Goal: Transaction & Acquisition: Purchase product/service

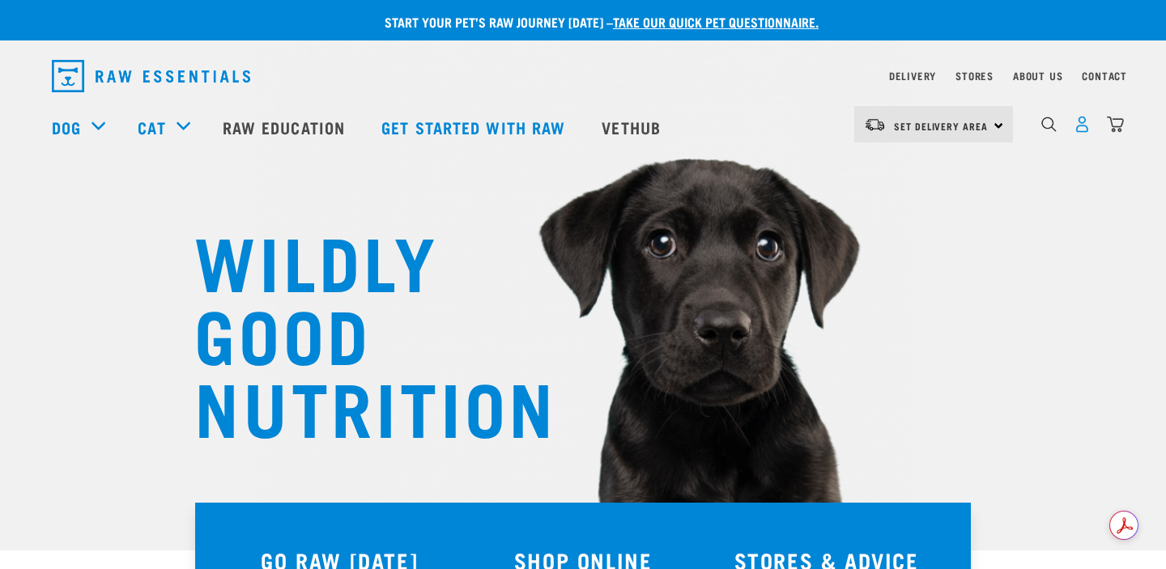
click at [1078, 130] on img "dropdown navigation" at bounding box center [1082, 124] width 17 height 17
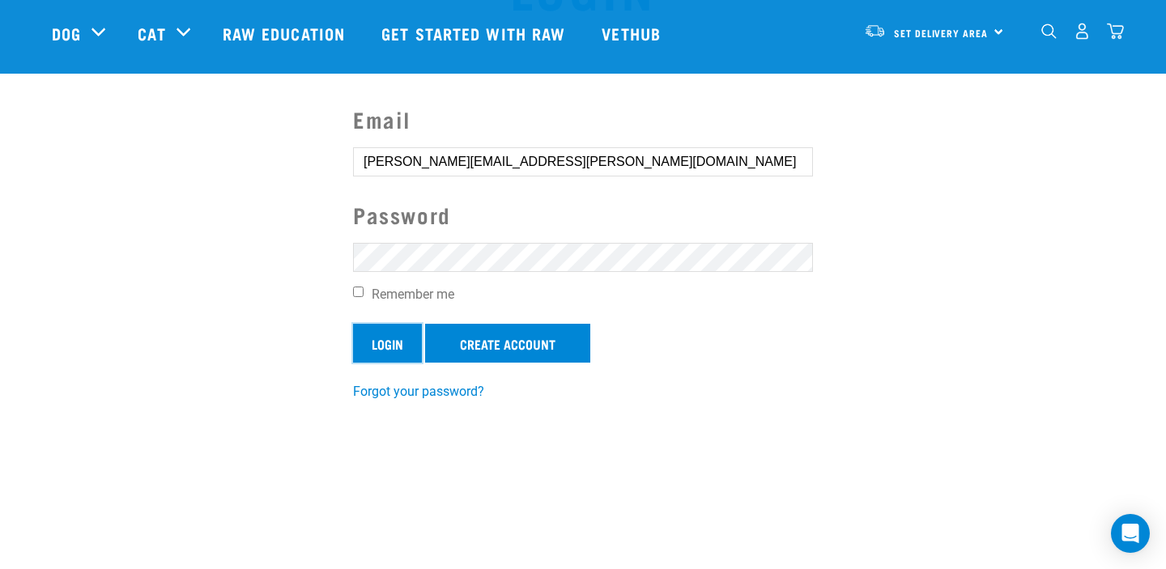
click at [391, 352] on input "Login" at bounding box center [387, 343] width 69 height 39
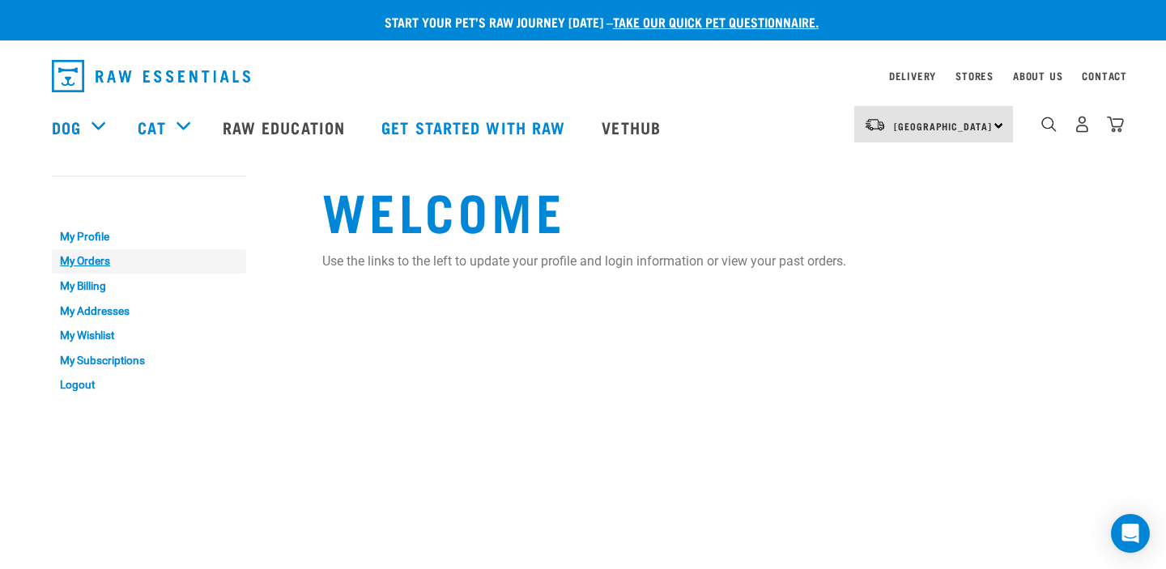
click at [92, 262] on link "My Orders" at bounding box center [149, 261] width 194 height 25
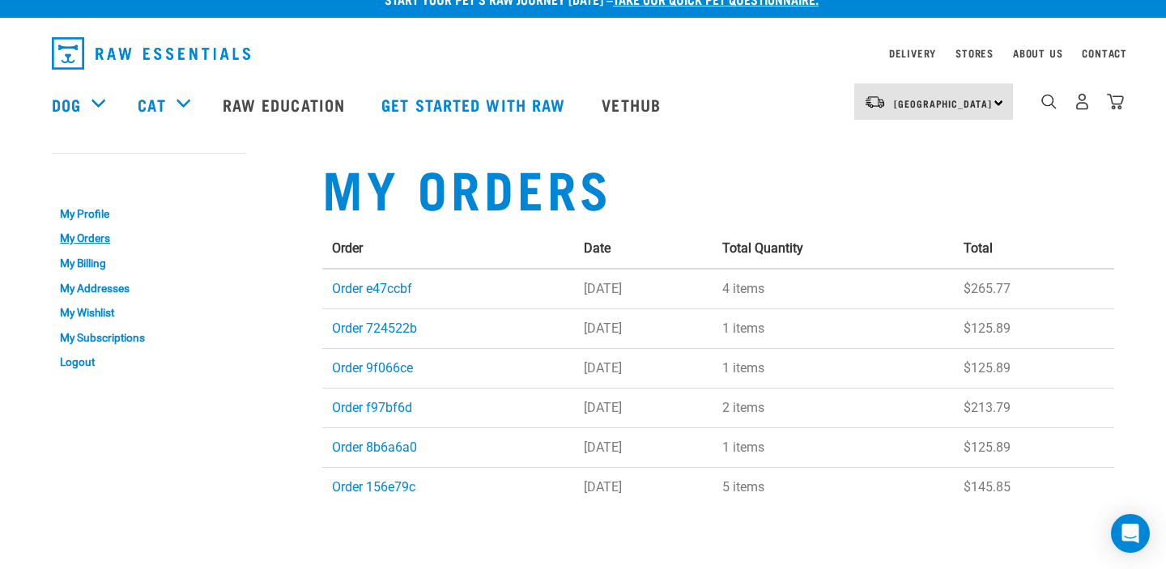
scroll to position [23, 0]
click at [372, 288] on link "Order e47ccbf" at bounding box center [372, 288] width 80 height 15
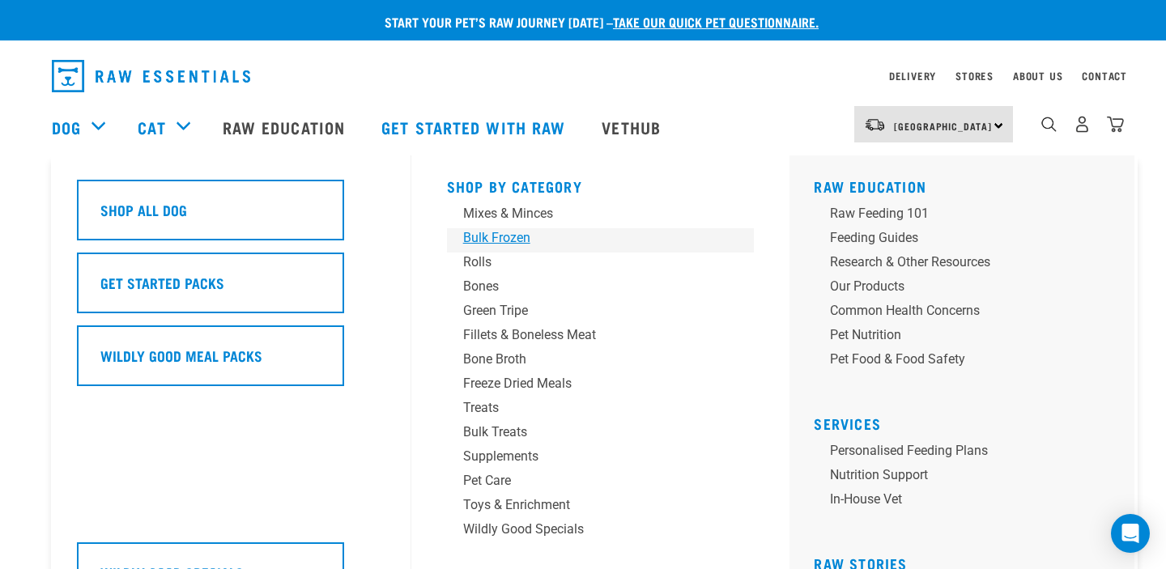
click at [487, 228] on div "Bulk Frozen" at bounding box center [589, 237] width 253 height 19
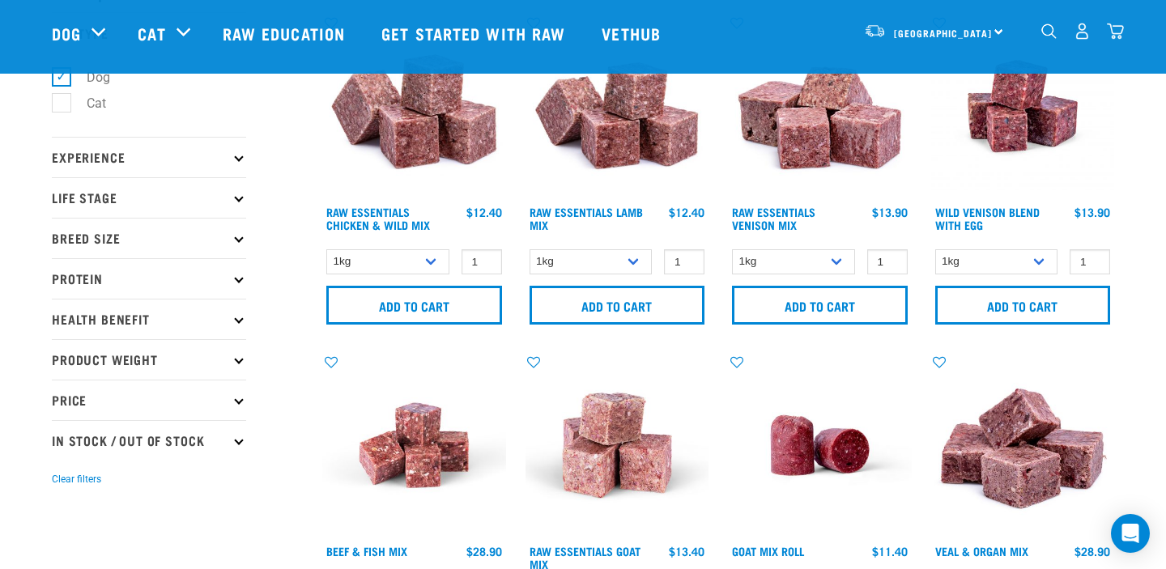
scroll to position [103, 0]
click at [836, 257] on select "1kg 3kg" at bounding box center [793, 261] width 123 height 25
click at [1040, 261] on select "1kg 3kg Bulk (10kg)" at bounding box center [996, 261] width 123 height 25
select select "50722"
click at [935, 249] on select "1kg 3kg Bulk (10kg)" at bounding box center [996, 261] width 123 height 25
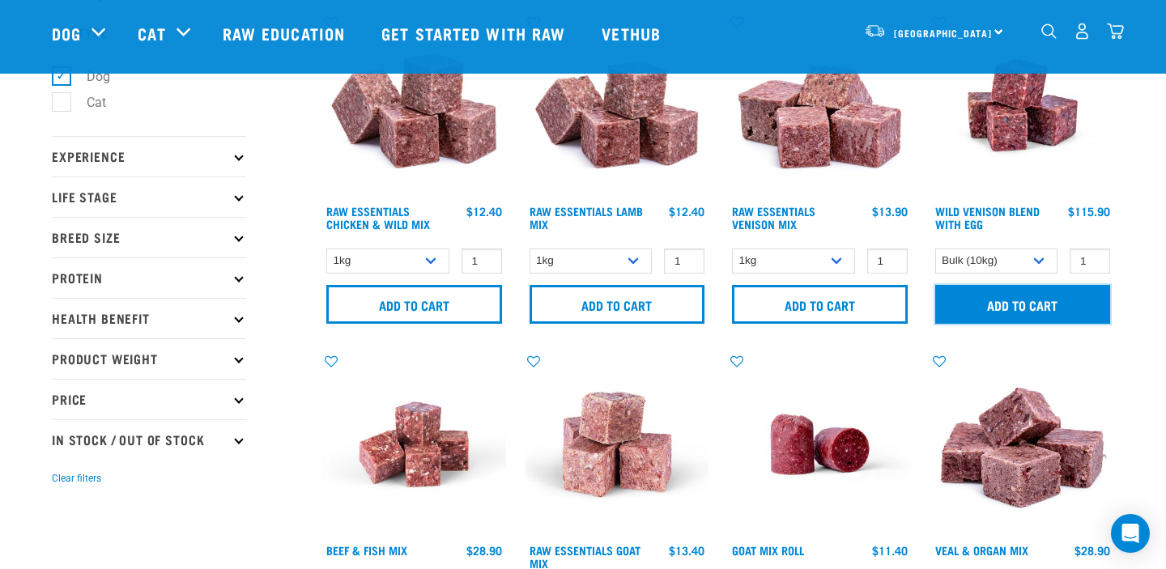
click at [1039, 300] on input "Add to cart" at bounding box center [1023, 304] width 176 height 39
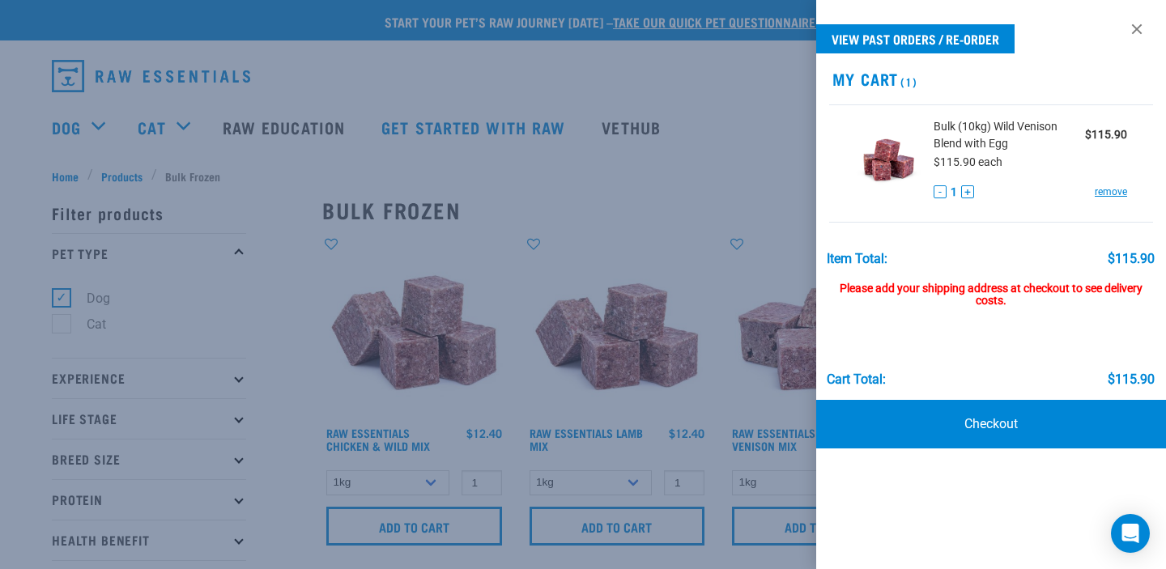
scroll to position [11, 0]
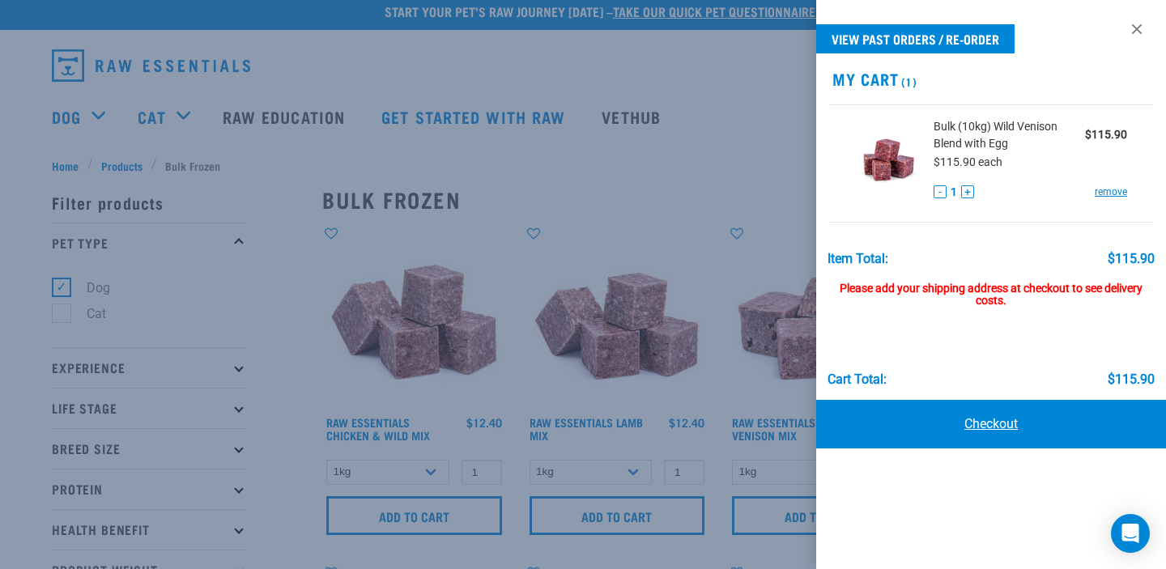
click at [992, 423] on link "Checkout" at bounding box center [991, 424] width 350 height 49
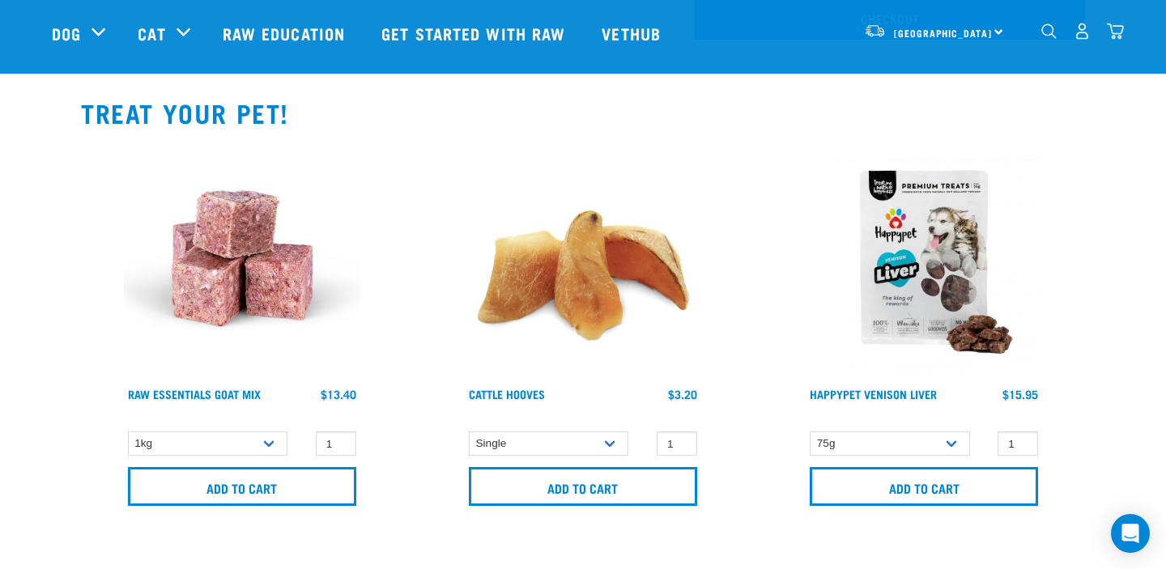
scroll to position [473, 0]
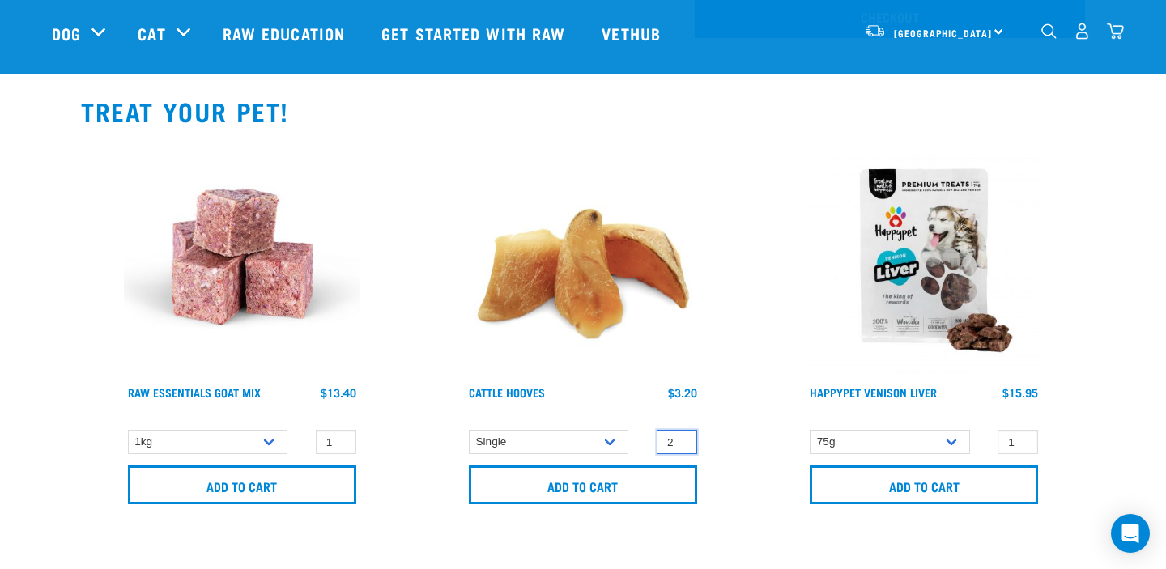
type input "2"
click at [681, 440] on input "2" at bounding box center [677, 442] width 40 height 25
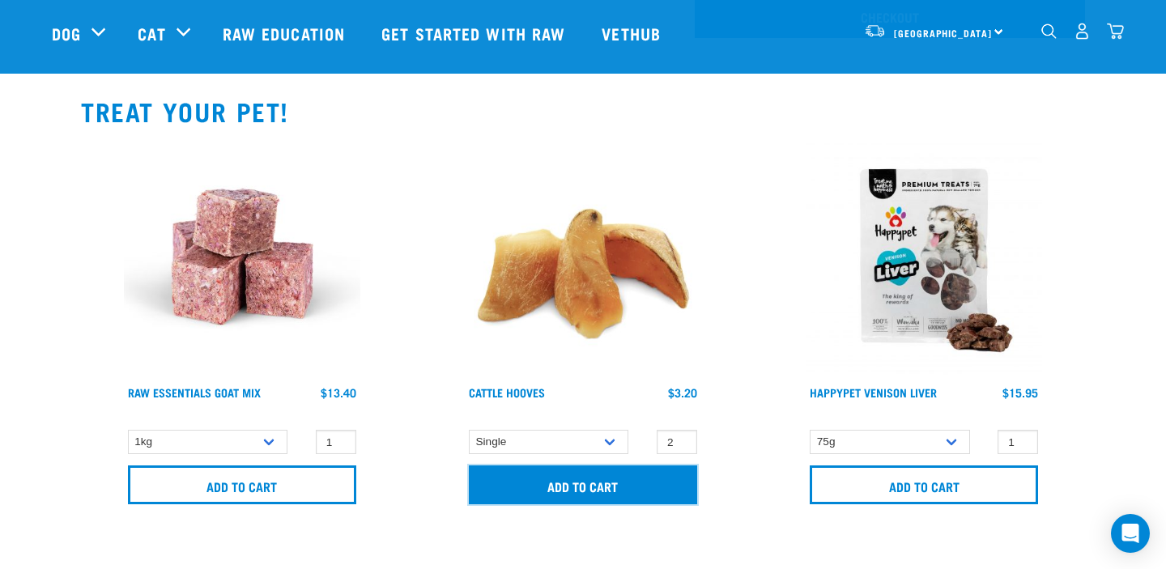
click at [602, 483] on input "Add to cart" at bounding box center [583, 485] width 228 height 39
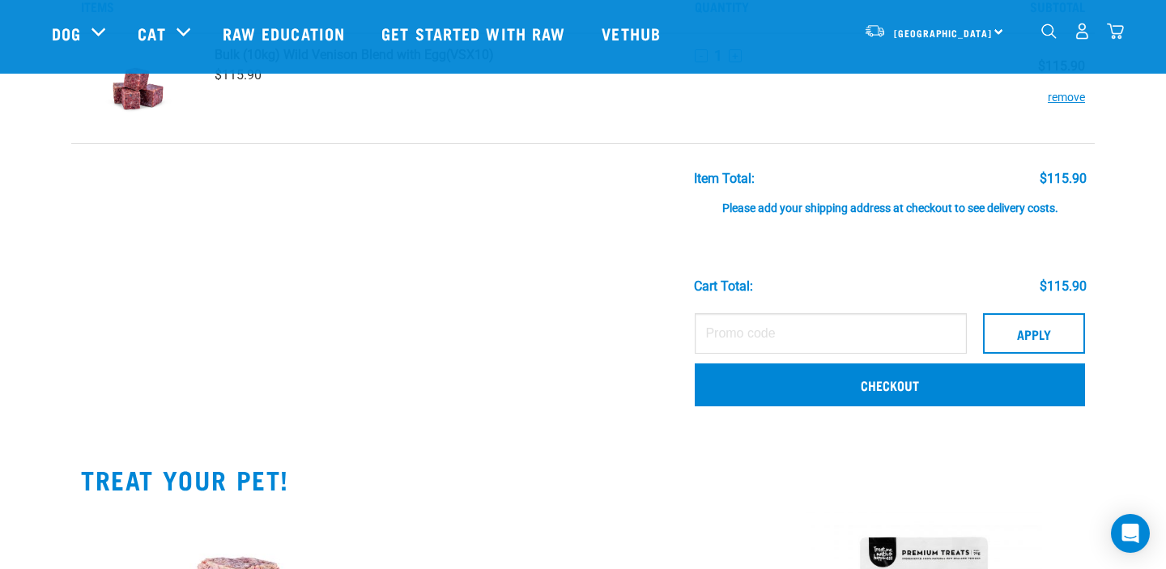
scroll to position [105, 0]
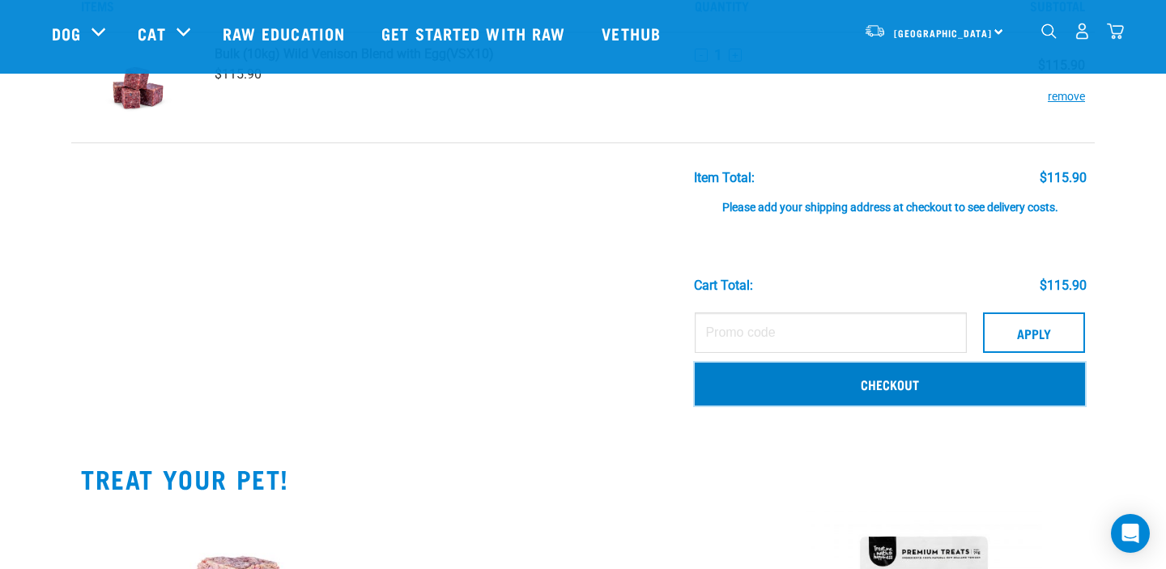
click at [898, 389] on link "Checkout" at bounding box center [890, 384] width 390 height 42
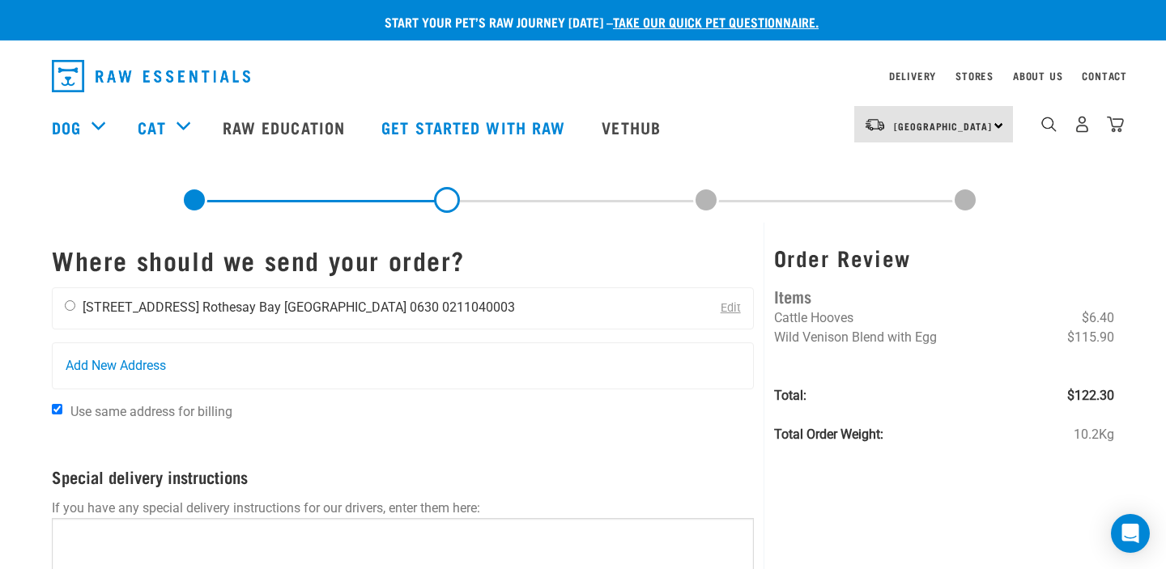
click at [67, 303] on input "radio" at bounding box center [70, 305] width 11 height 11
radio input "true"
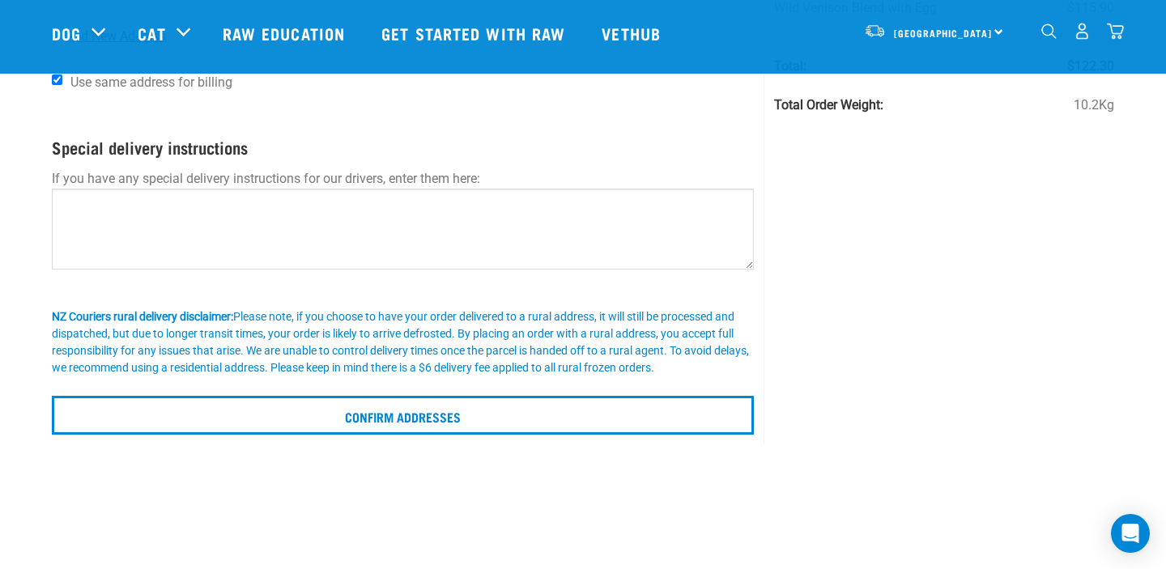
scroll to position [225, 0]
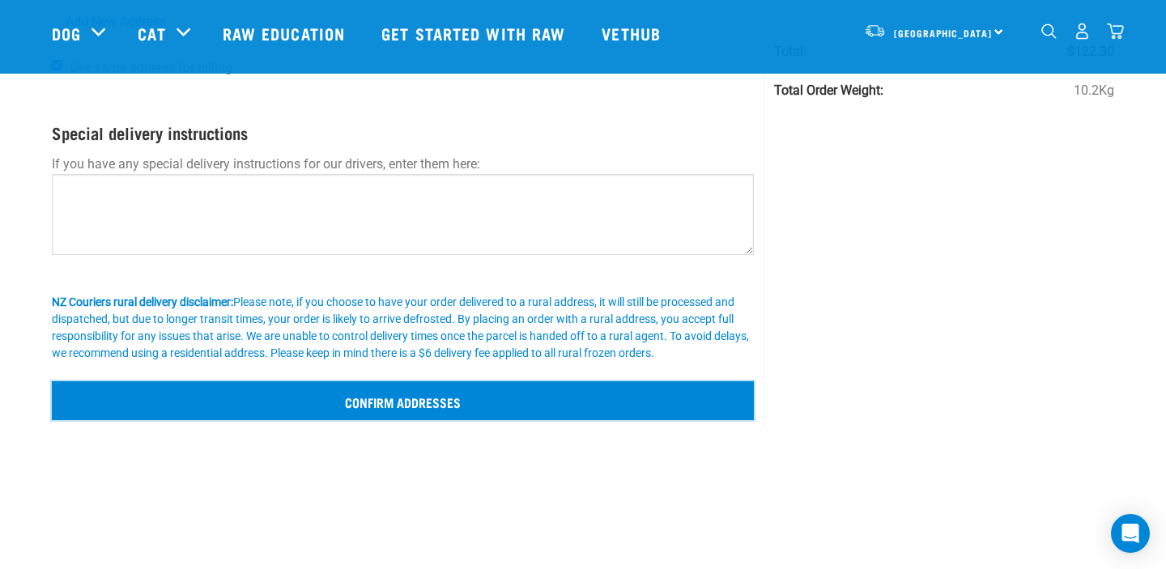
click at [390, 395] on input "Confirm addresses" at bounding box center [403, 400] width 702 height 39
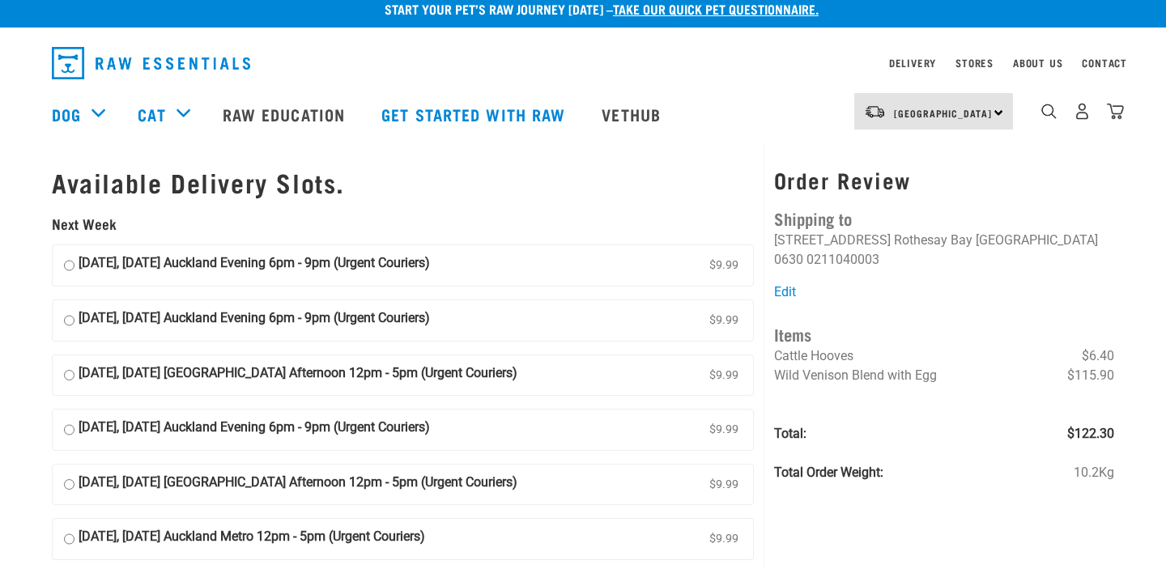
scroll to position [24, 0]
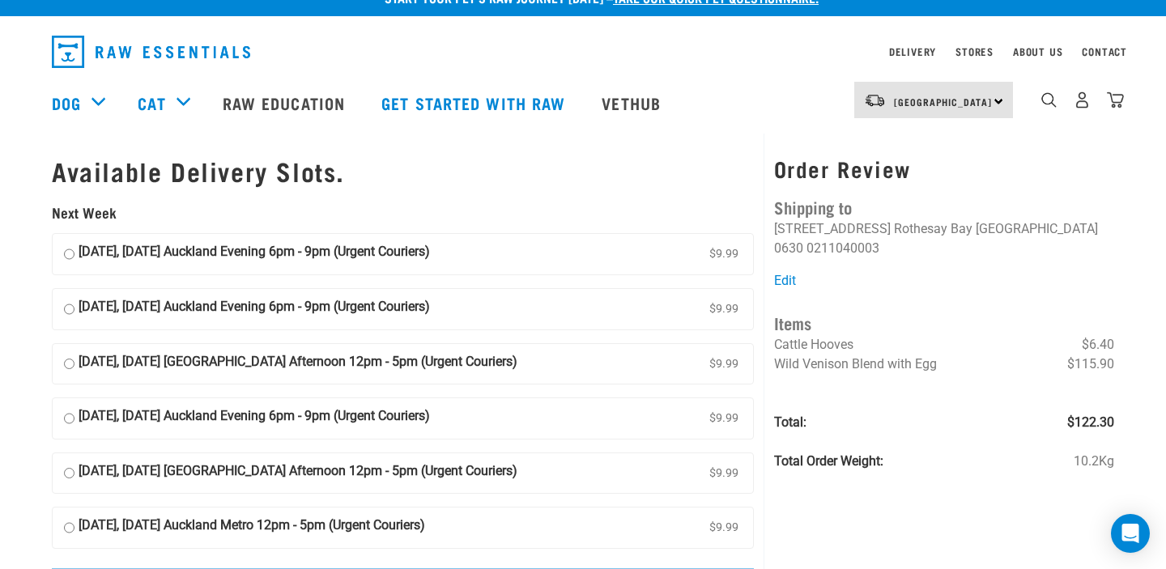
click at [66, 257] on input "[DATE], [DATE] Auckland Evening 6pm - 9pm (Urgent Couriers) $9.99" at bounding box center [69, 254] width 11 height 24
radio input "true"
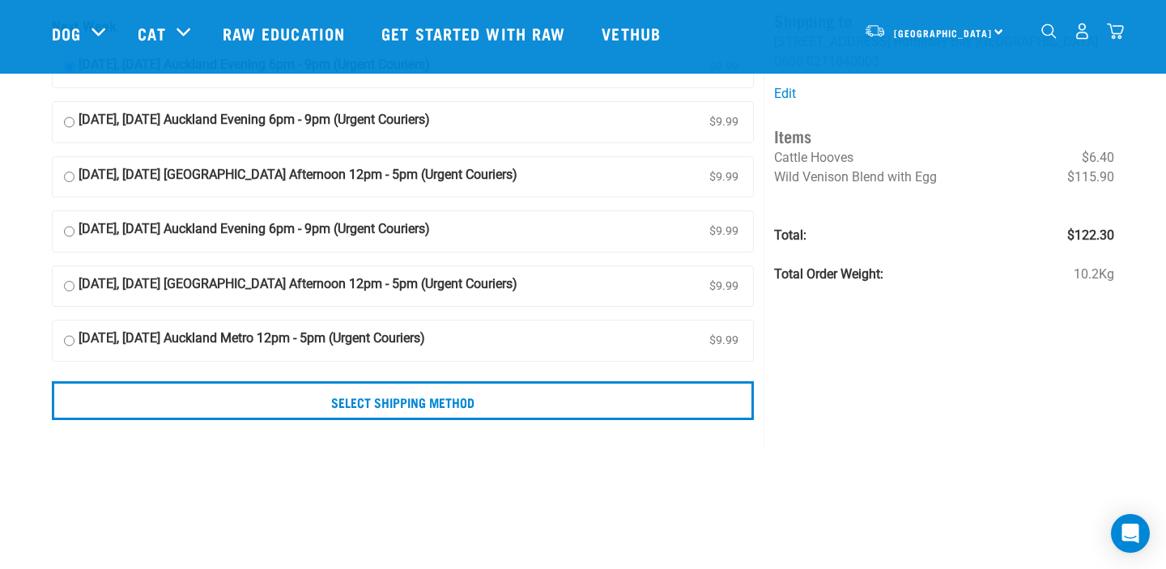
scroll to position [109, 0]
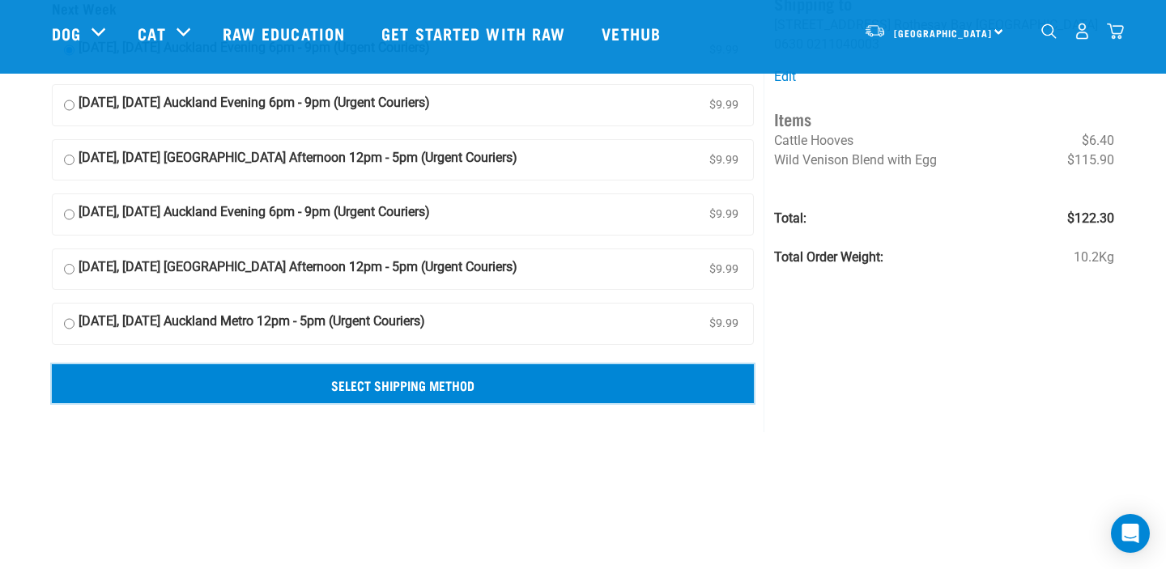
click at [421, 393] on input "Select Shipping Method" at bounding box center [403, 383] width 702 height 39
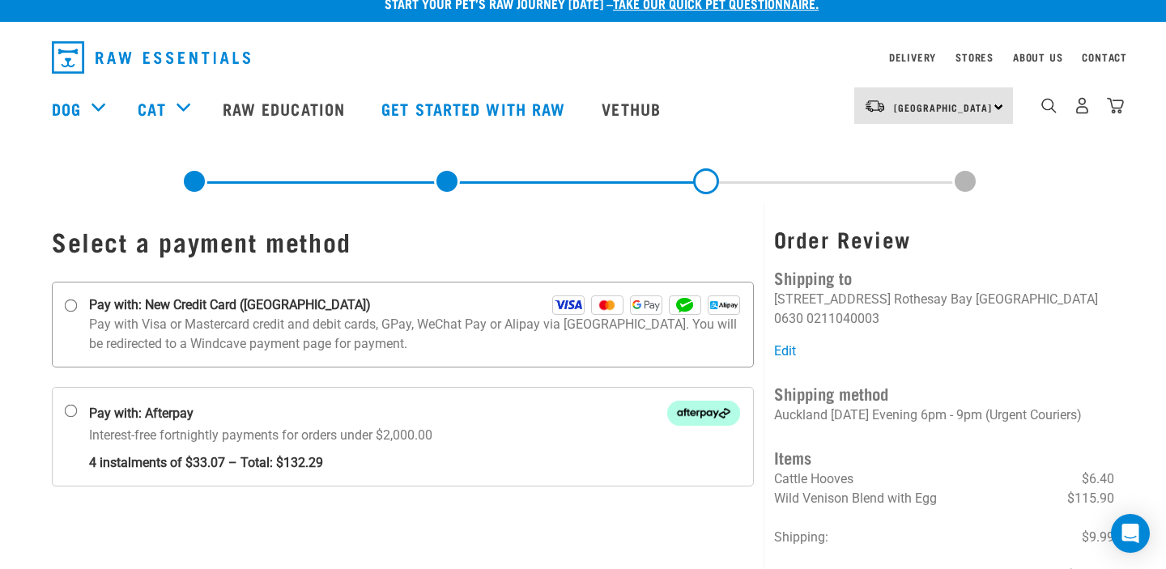
scroll to position [36, 0]
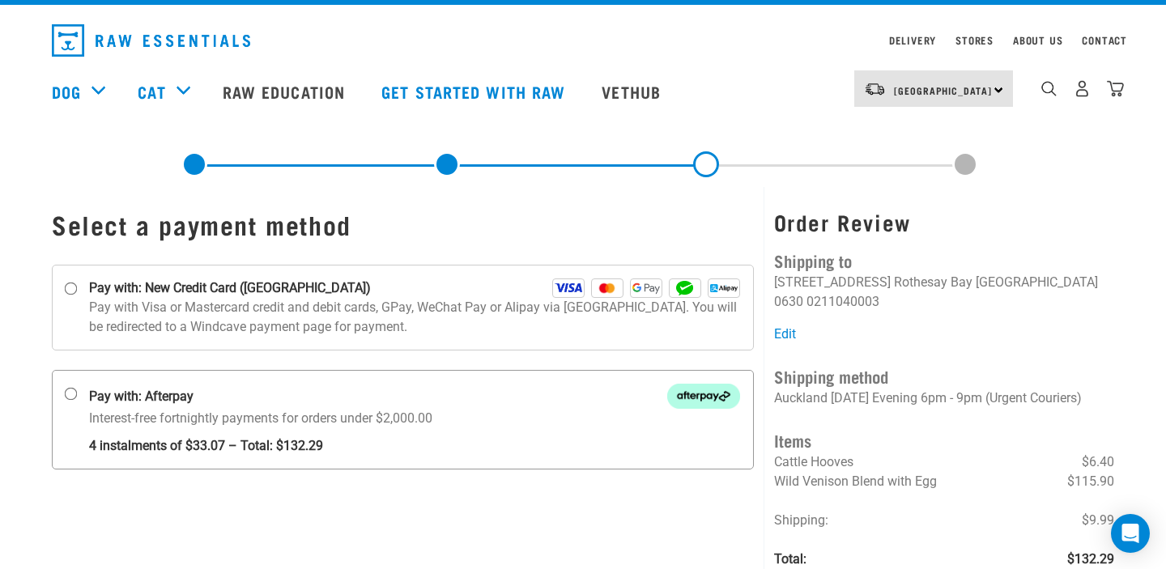
click at [70, 392] on input "Pay with: Afterpay Interest-free fortnightly payments for orders under $2,000.00" at bounding box center [71, 394] width 13 height 13
radio input "true"
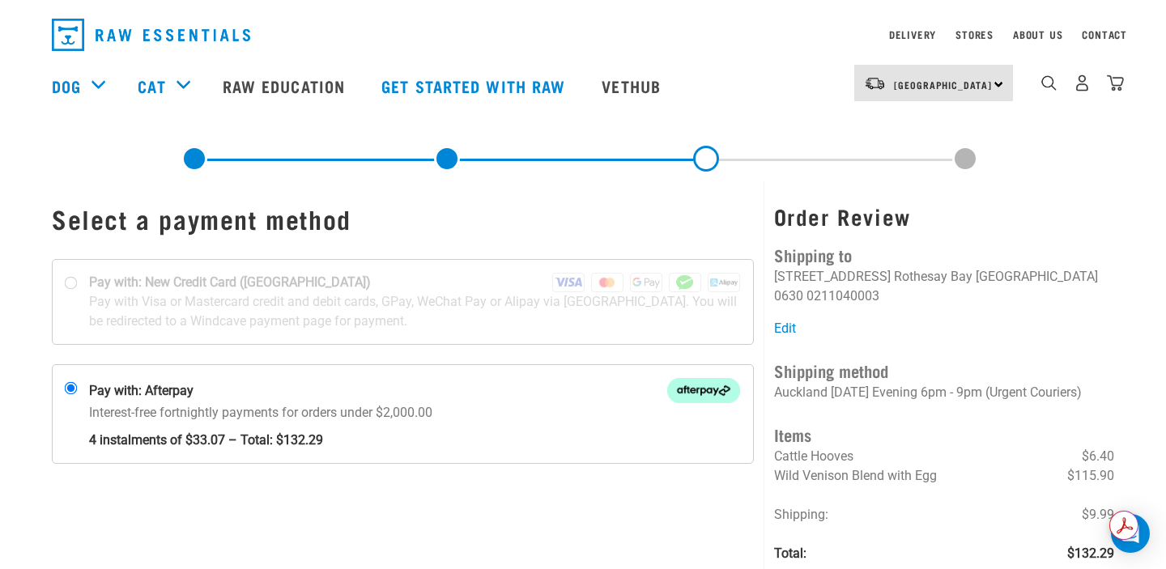
scroll to position [43, 0]
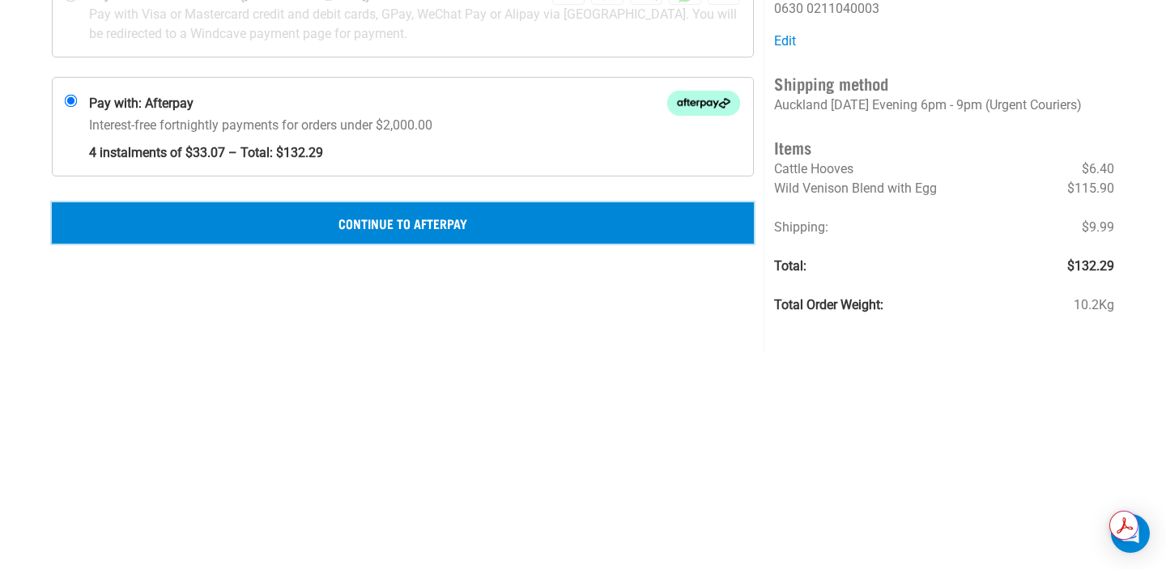
click at [388, 222] on button "Continue to Afterpay" at bounding box center [403, 222] width 702 height 40
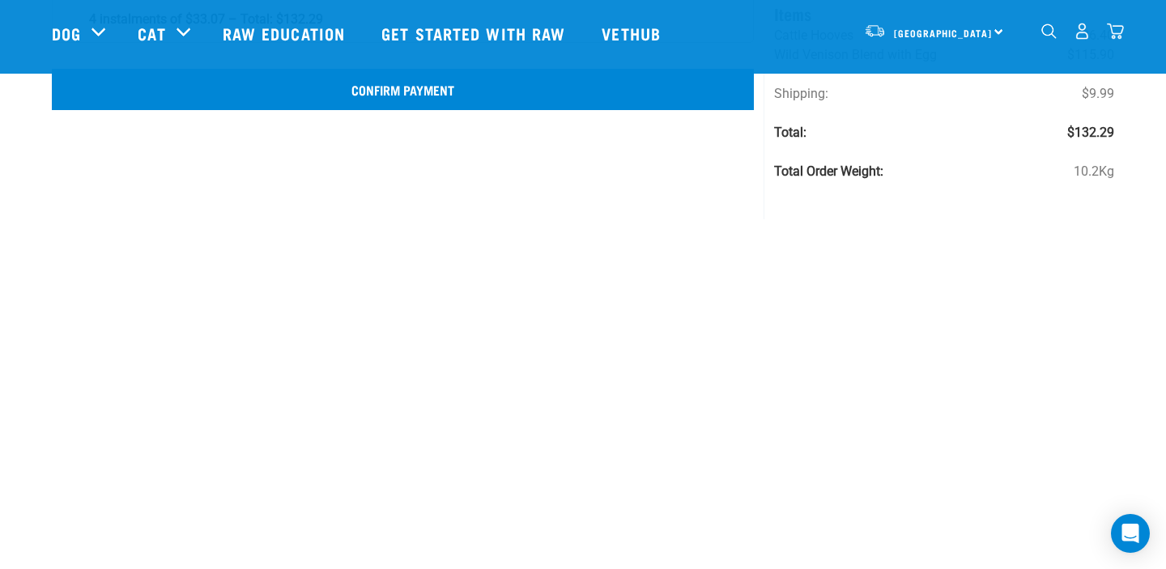
scroll to position [347, 0]
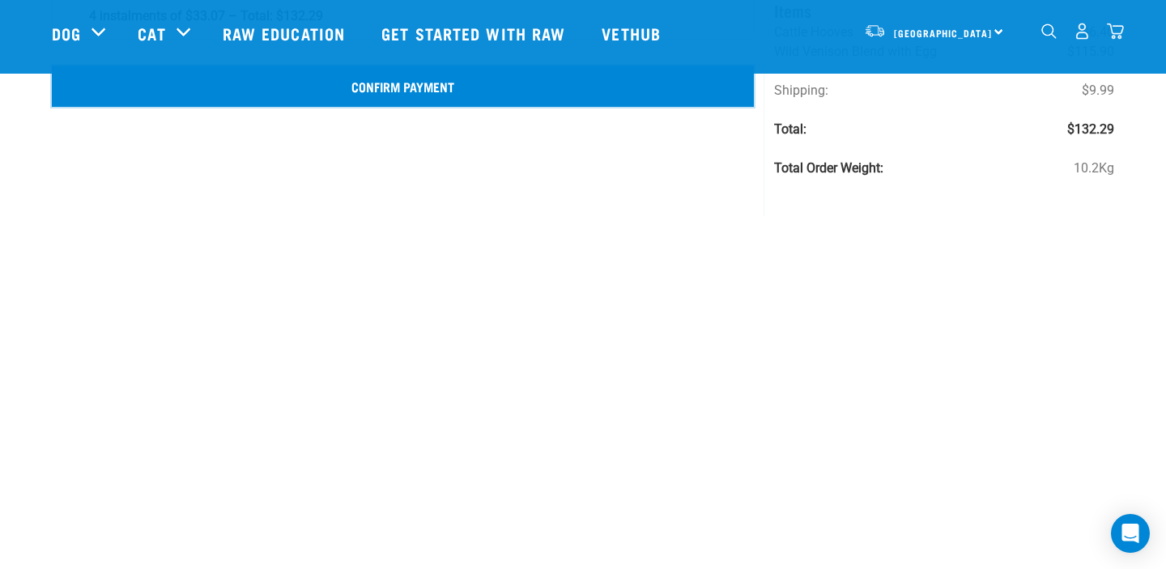
click at [437, 106] on button "Confirm Payment" at bounding box center [403, 86] width 702 height 40
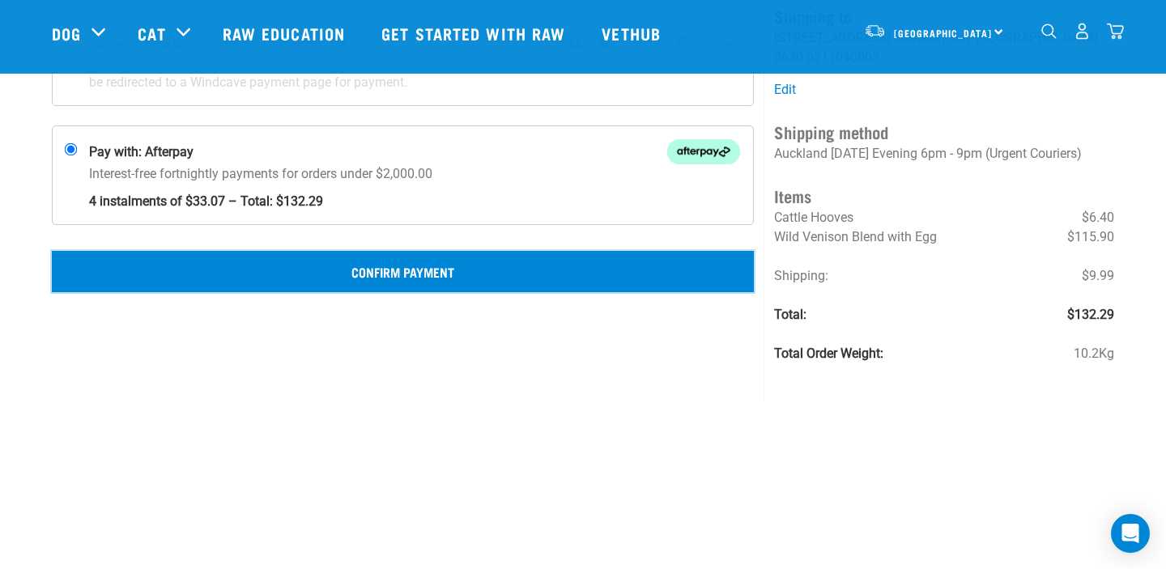
scroll to position [98, 0]
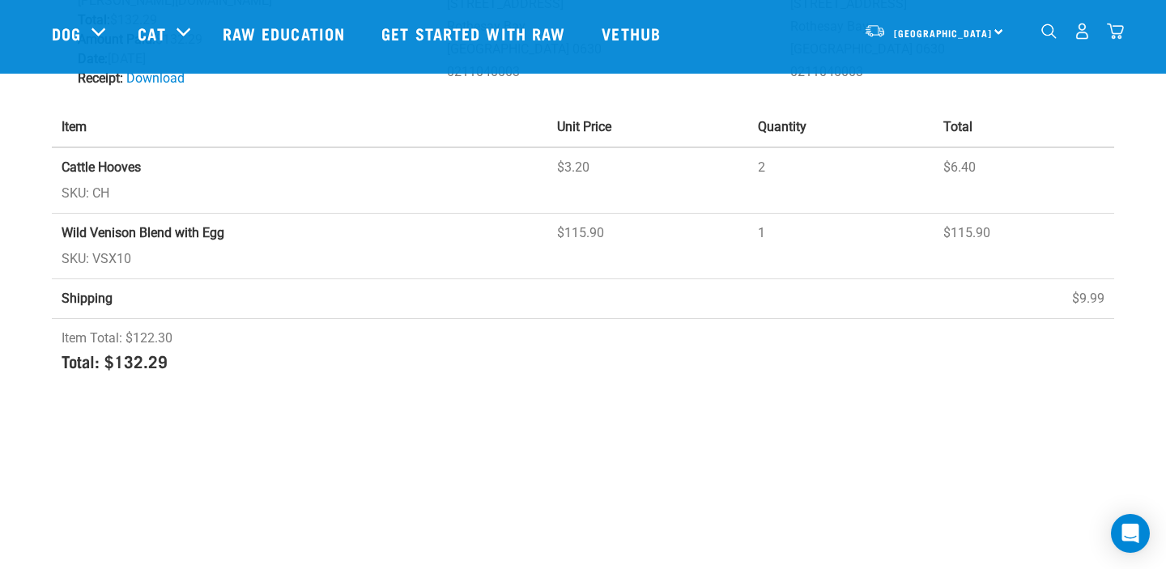
scroll to position [135, 0]
